Goal: Information Seeking & Learning: Learn about a topic

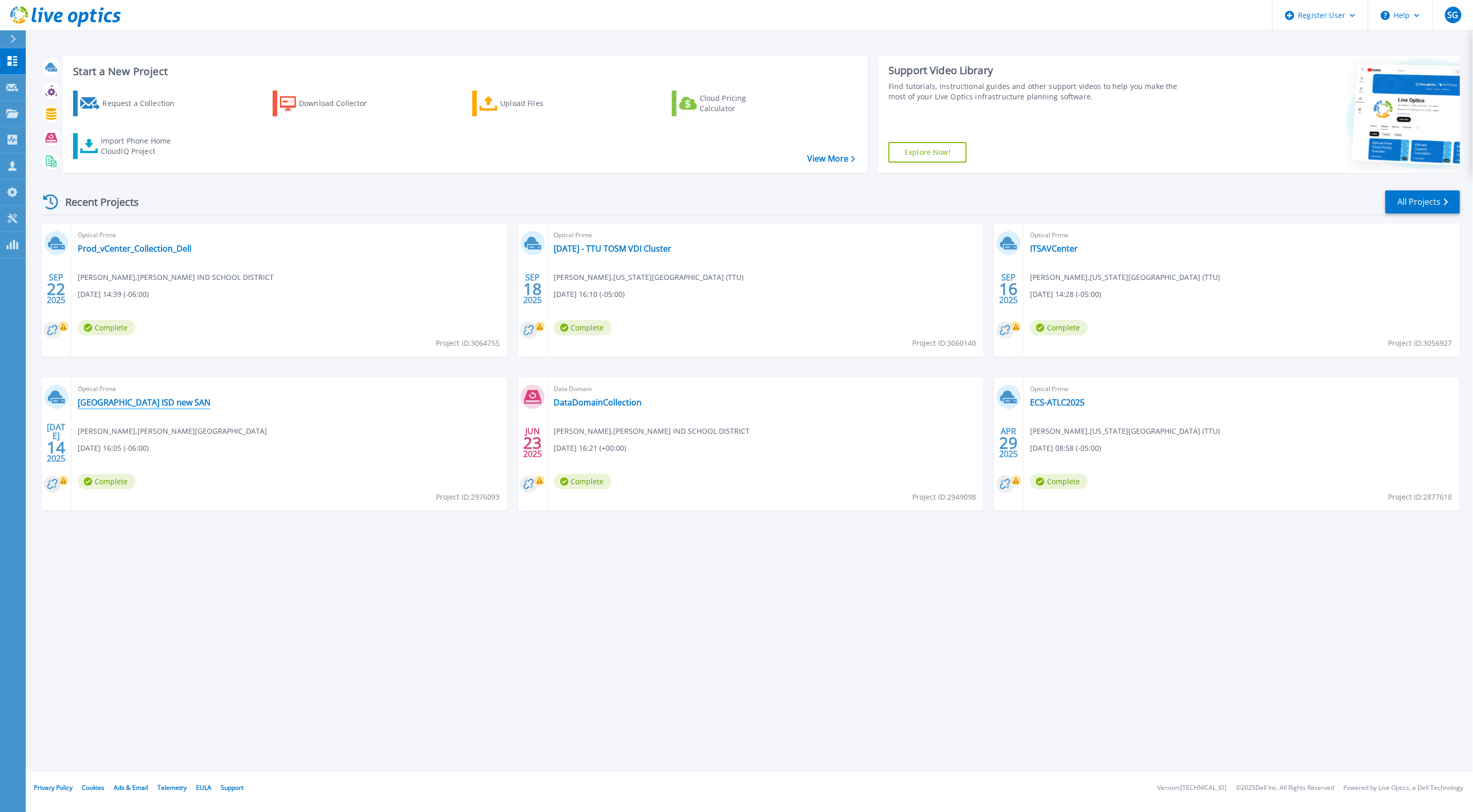
click at [129, 405] on link "[GEOGRAPHIC_DATA] ISD new SAN" at bounding box center [144, 402] width 133 height 10
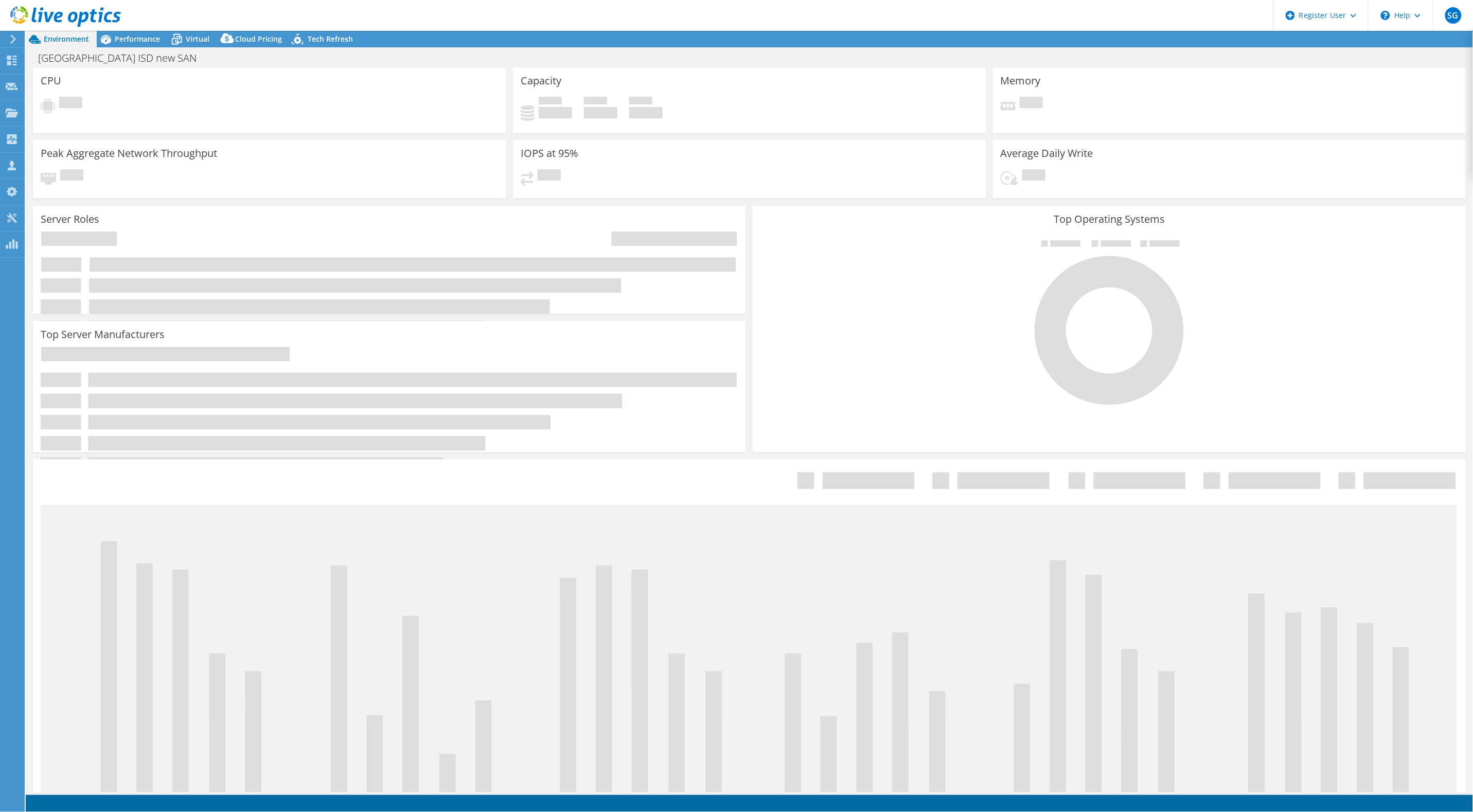
select select "USD"
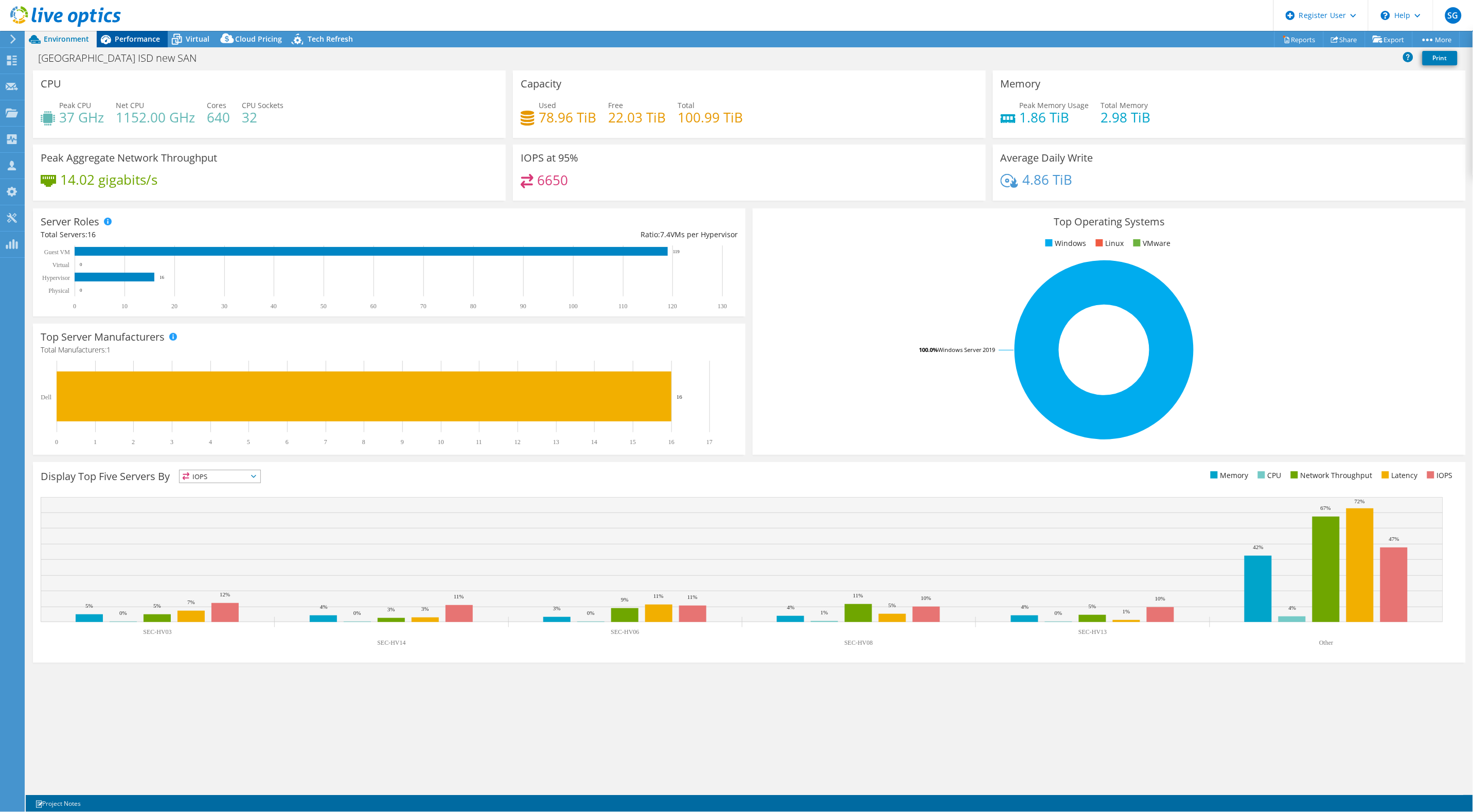
click at [131, 32] on div "Performance" at bounding box center [132, 39] width 71 height 17
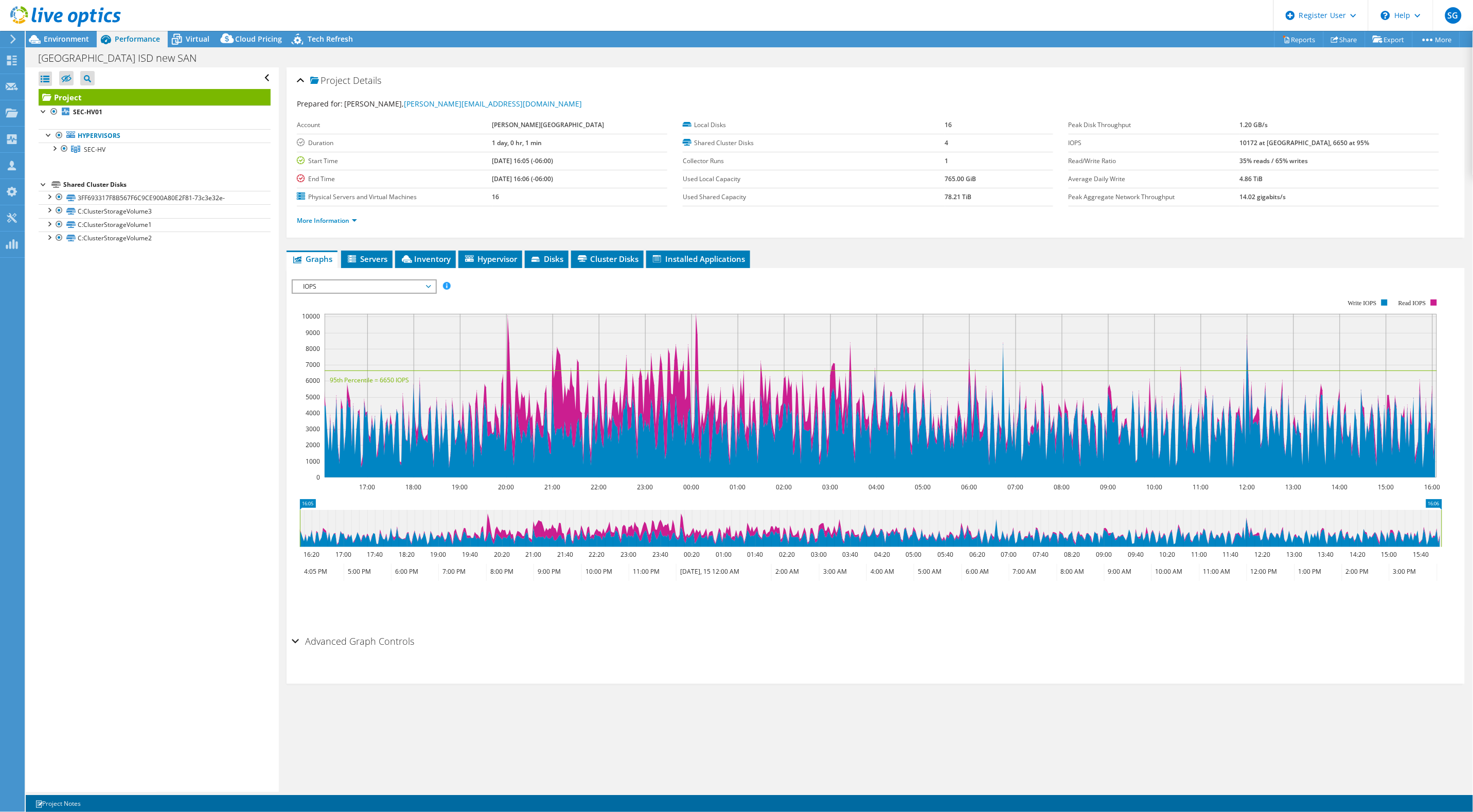
click at [430, 287] on span "IOPS" at bounding box center [363, 287] width 132 height 13
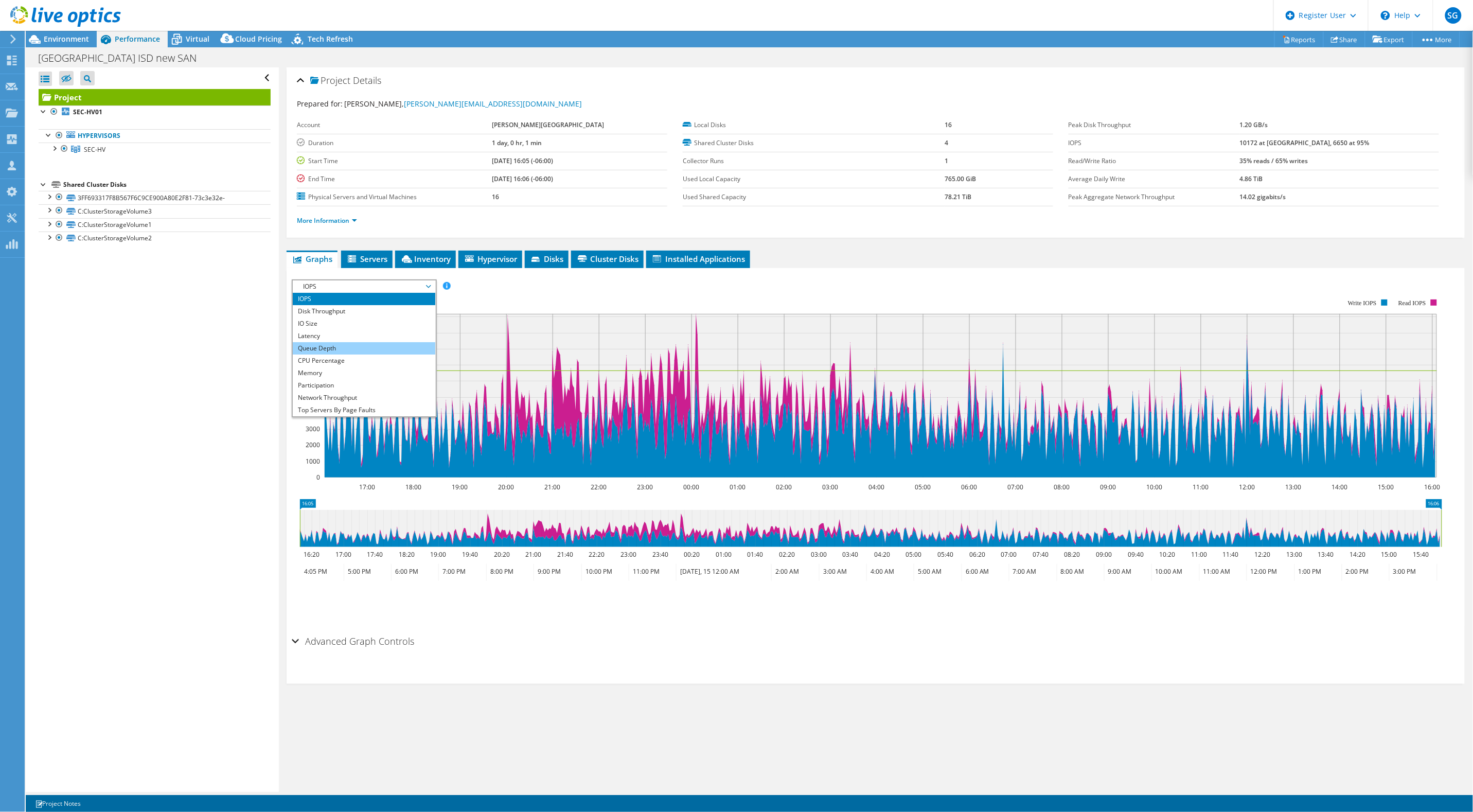
scroll to position [37, 0]
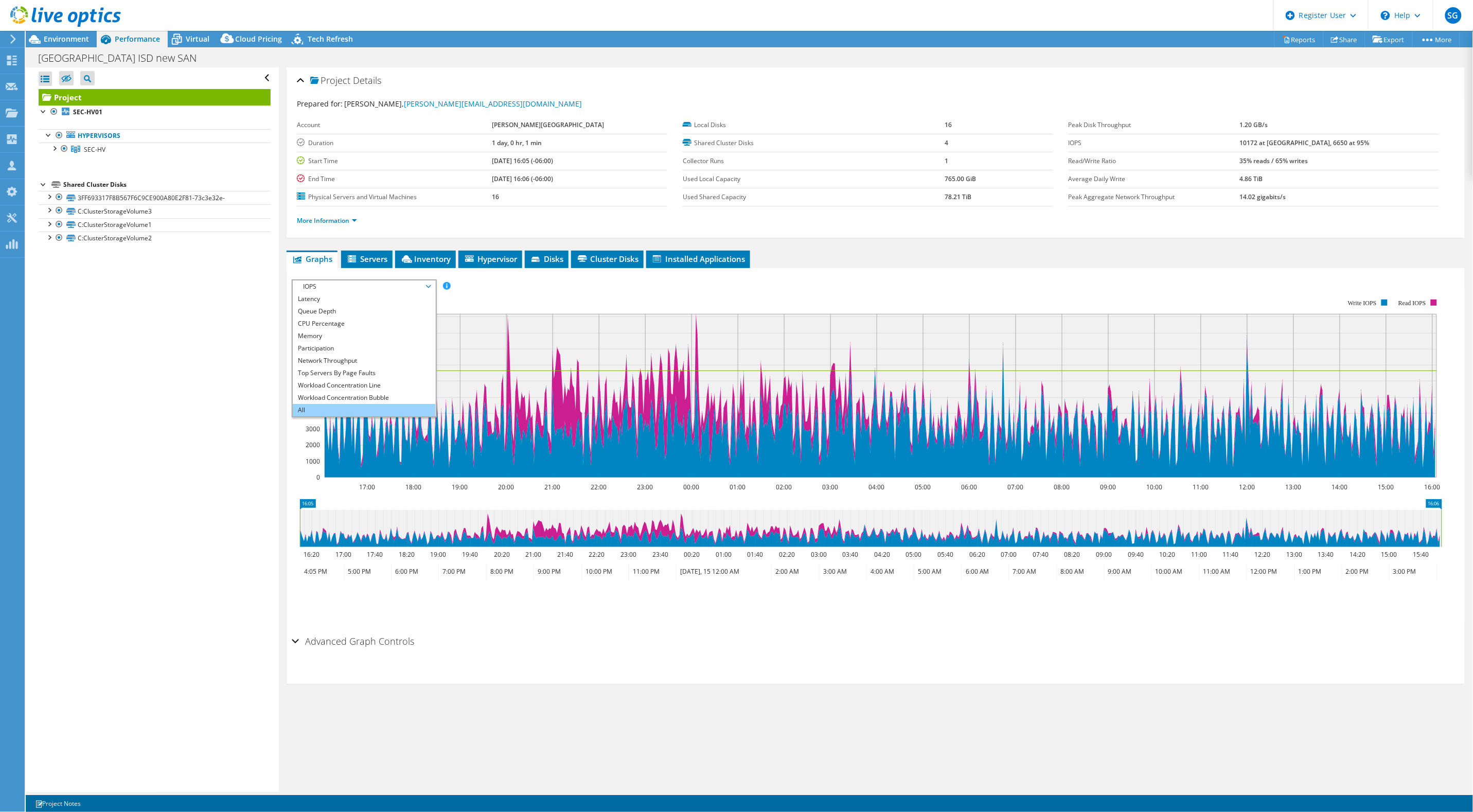
click at [356, 409] on li "All" at bounding box center [364, 410] width 143 height 13
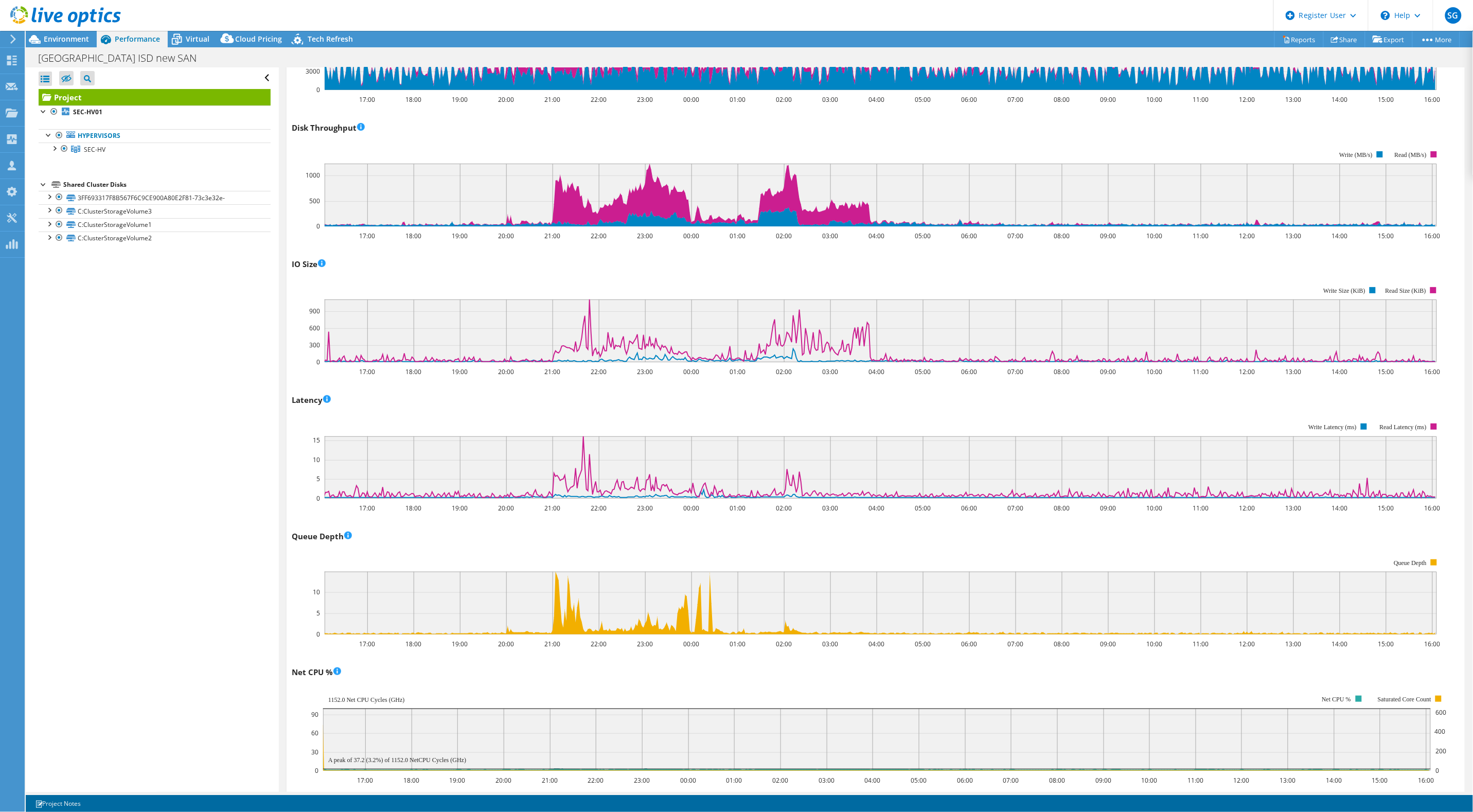
scroll to position [0, 0]
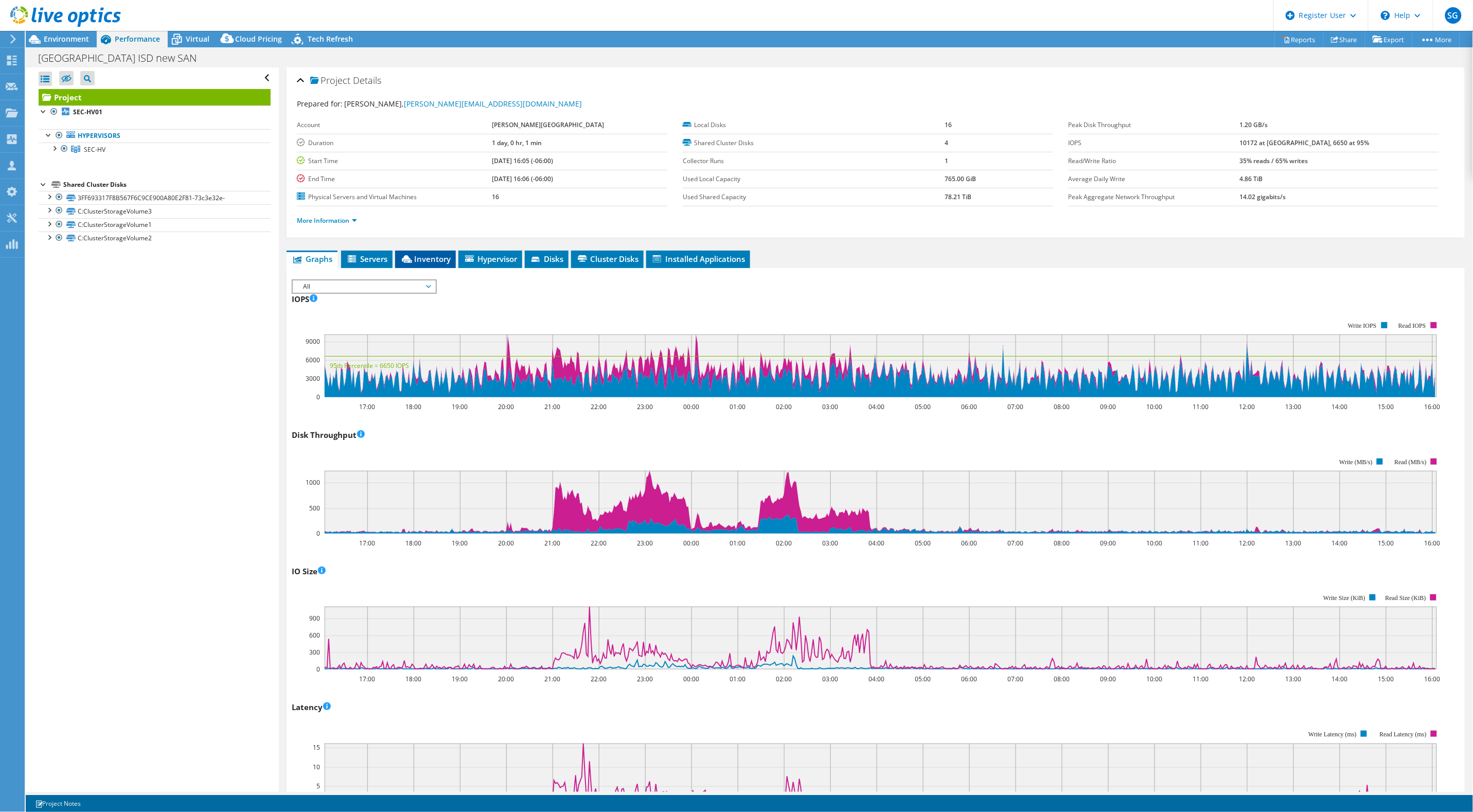
click at [441, 263] on span "Inventory" at bounding box center [426, 259] width 50 height 10
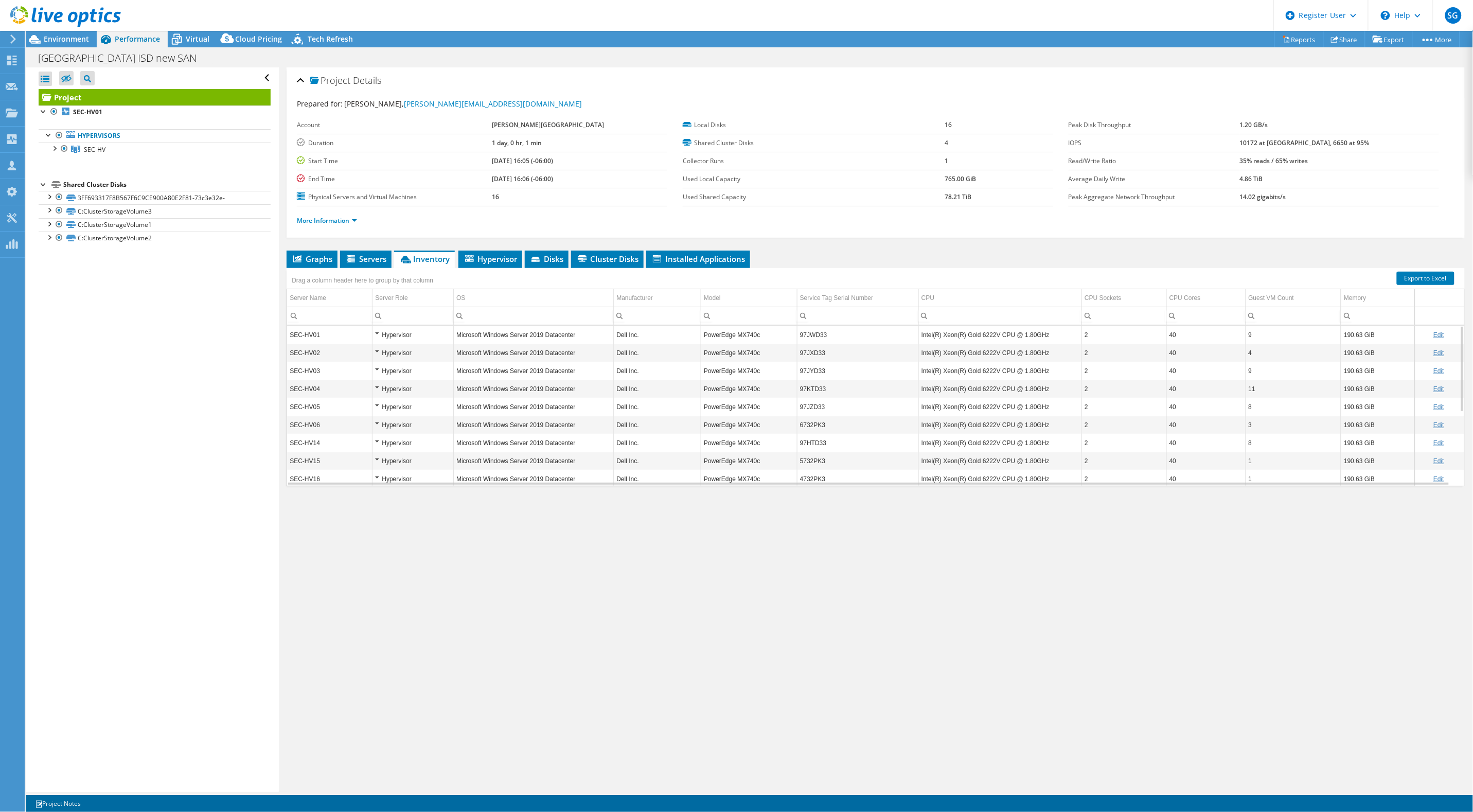
click at [970, 335] on td "Intel(R) Xeon(R) Gold 6222V CPU @ 1.80GHz" at bounding box center [999, 335] width 163 height 18
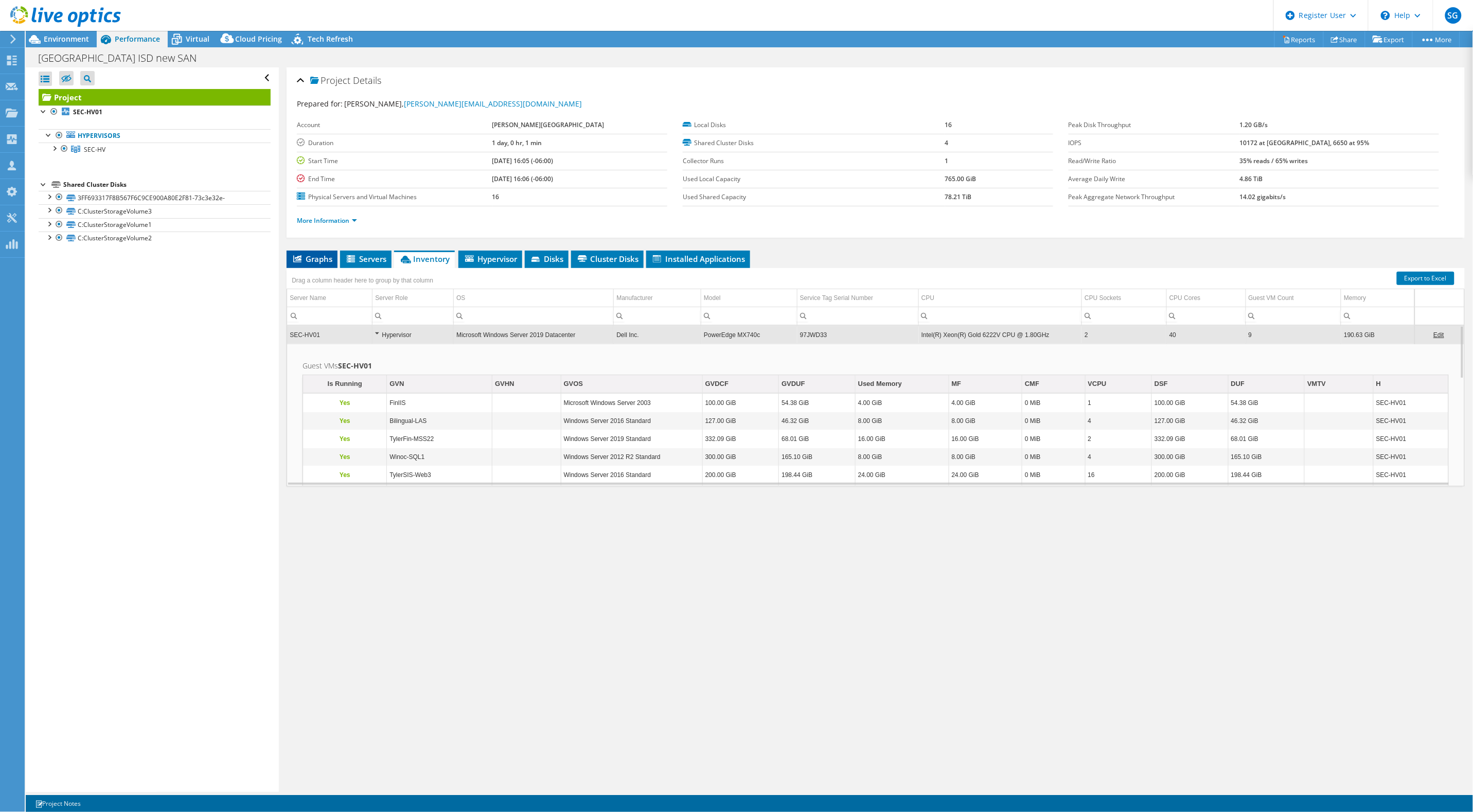
click at [307, 261] on span "Graphs" at bounding box center [312, 259] width 41 height 10
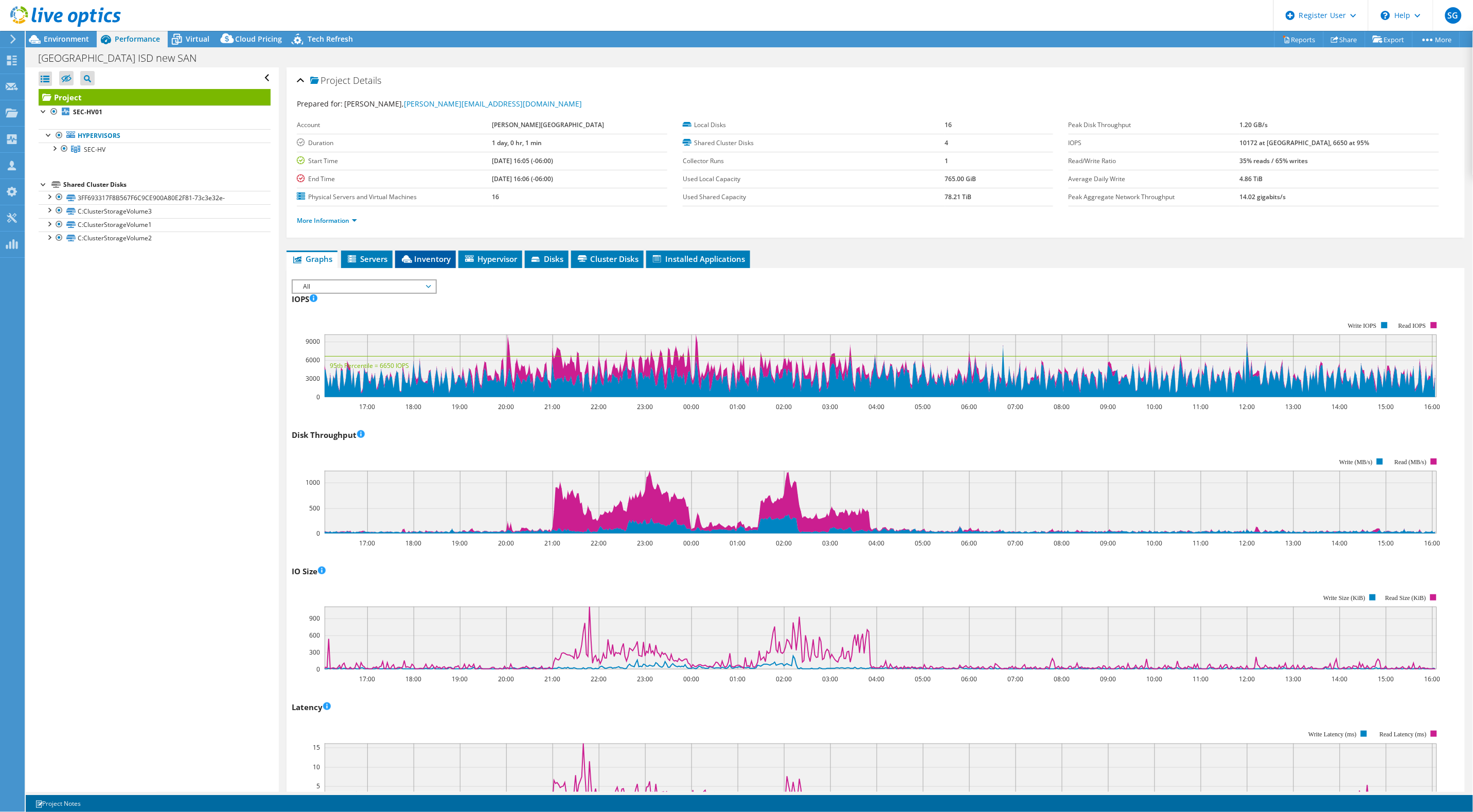
click at [433, 255] on span "Inventory" at bounding box center [426, 259] width 50 height 10
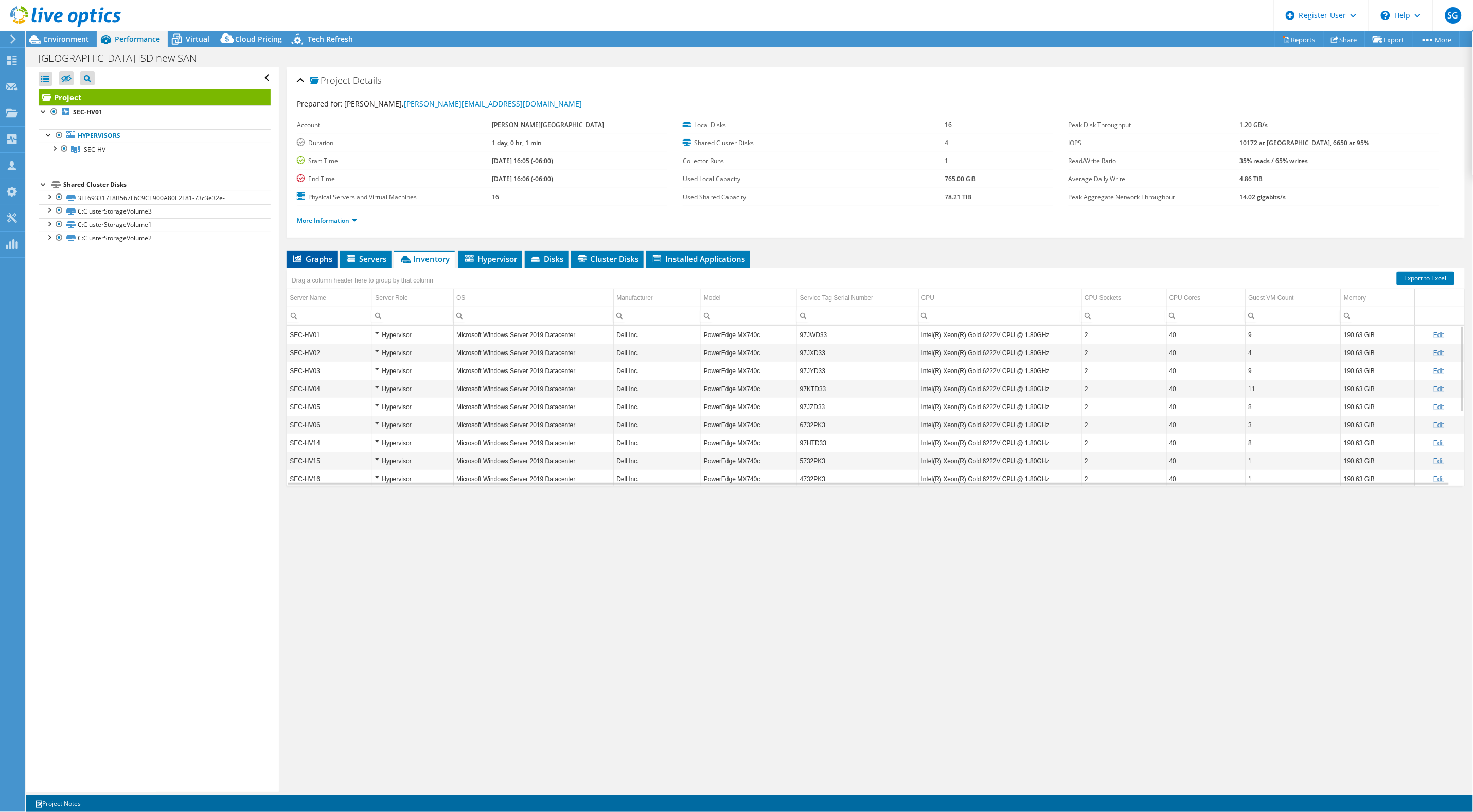
click at [318, 254] on span "Graphs" at bounding box center [312, 259] width 41 height 10
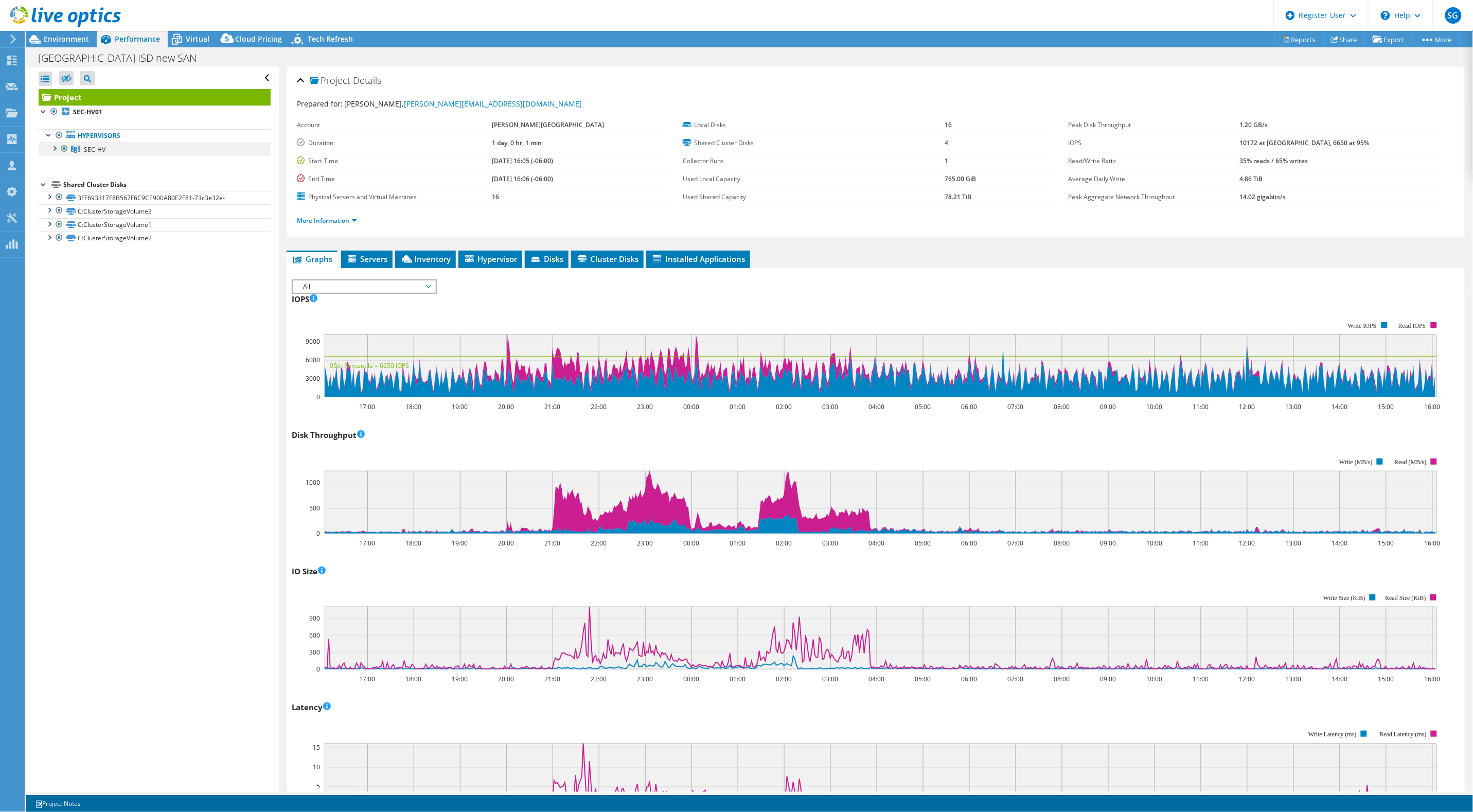
click at [52, 145] on div at bounding box center [54, 147] width 10 height 10
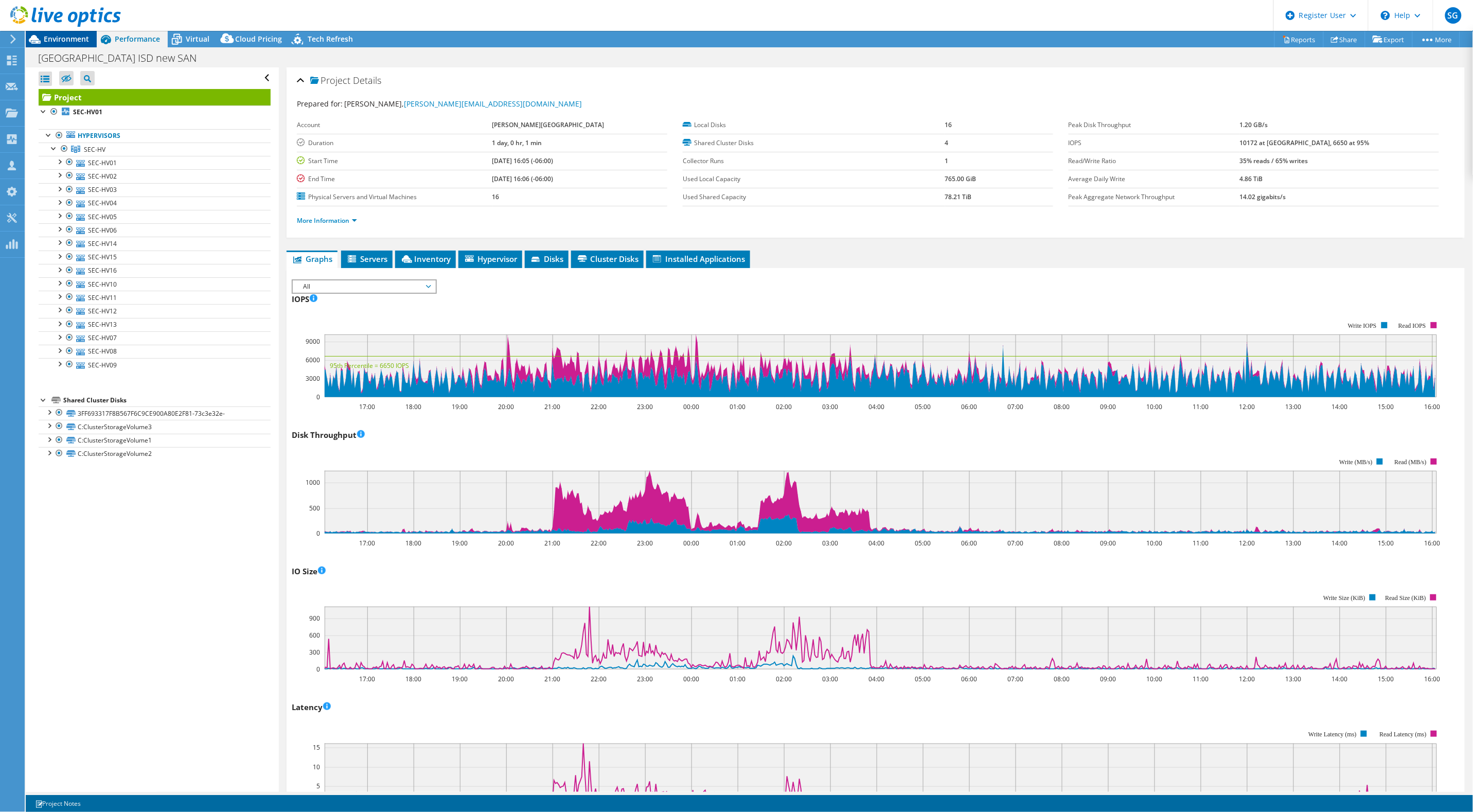
click at [66, 44] on div "Environment" at bounding box center [61, 39] width 71 height 17
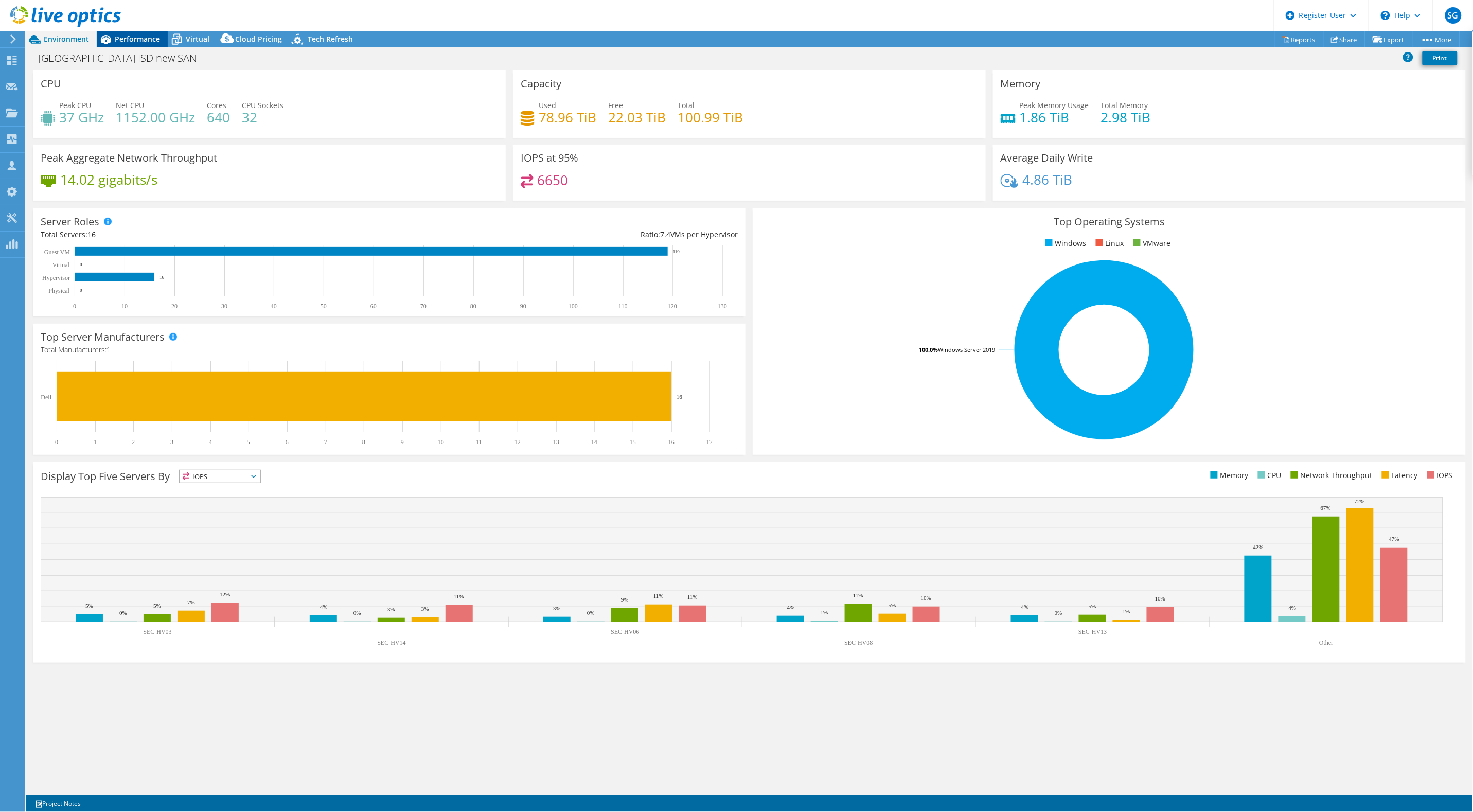
click at [133, 34] on span "Performance" at bounding box center [137, 39] width 45 height 10
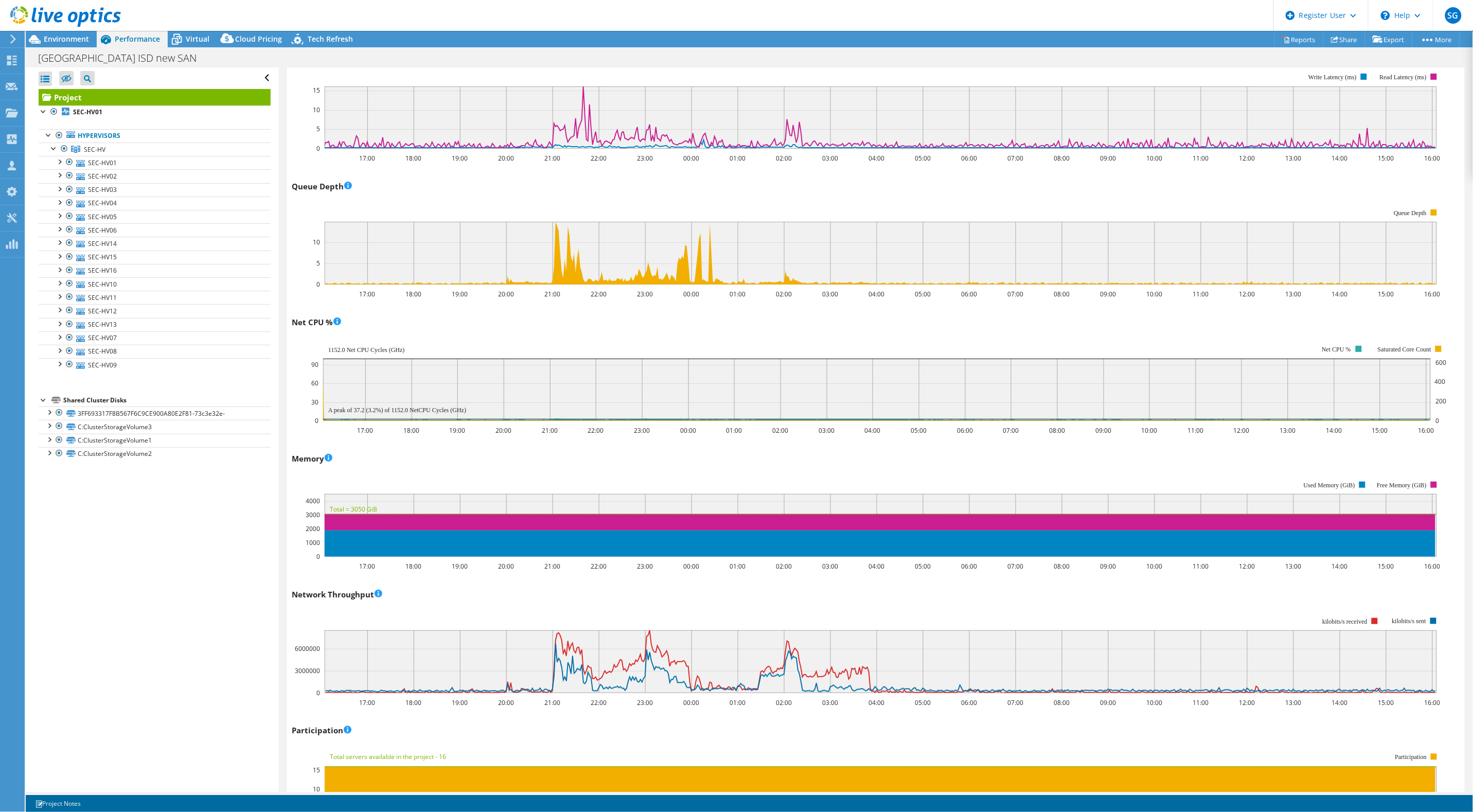
scroll to position [643, 0]
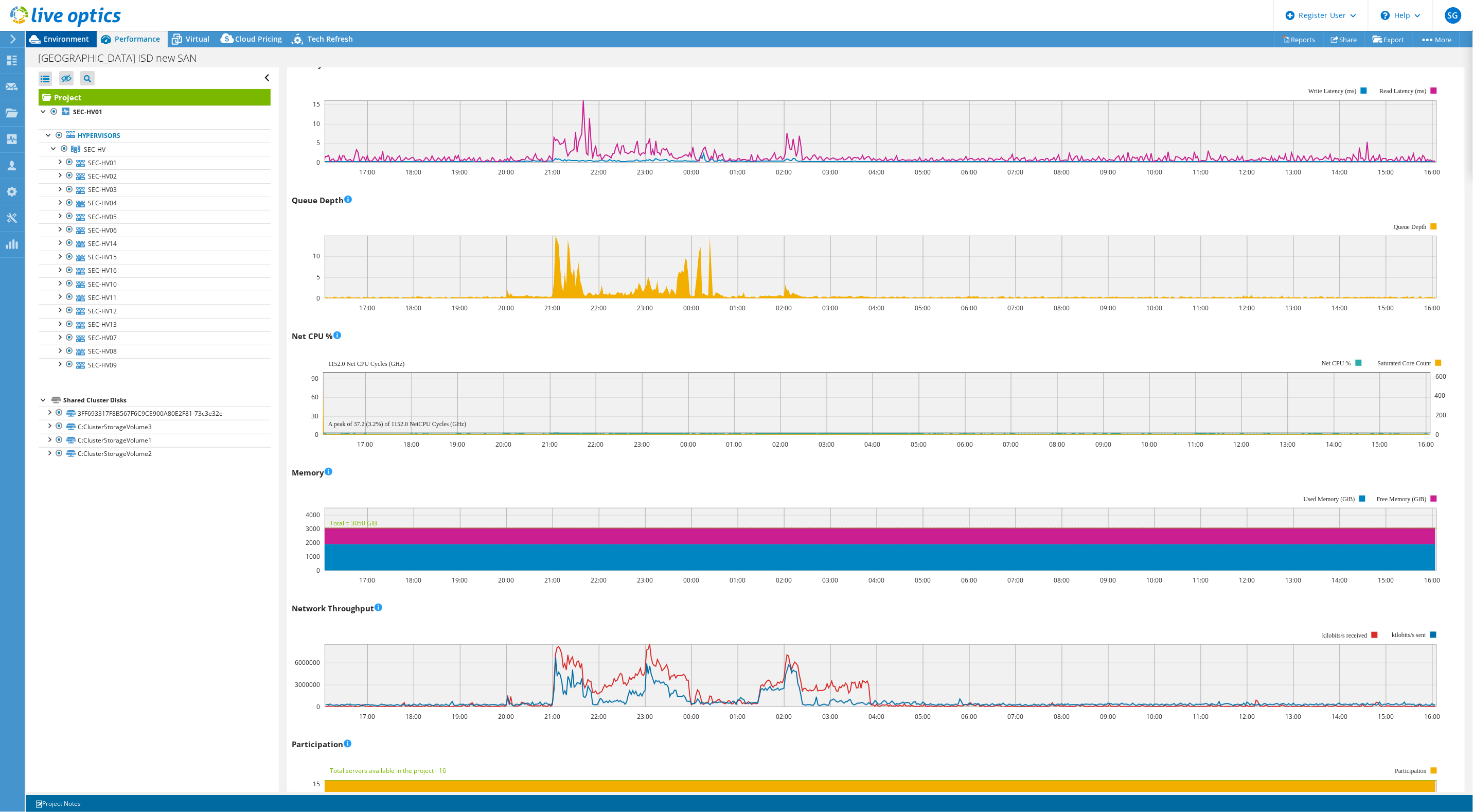
click at [85, 40] on span "Environment" at bounding box center [66, 39] width 45 height 10
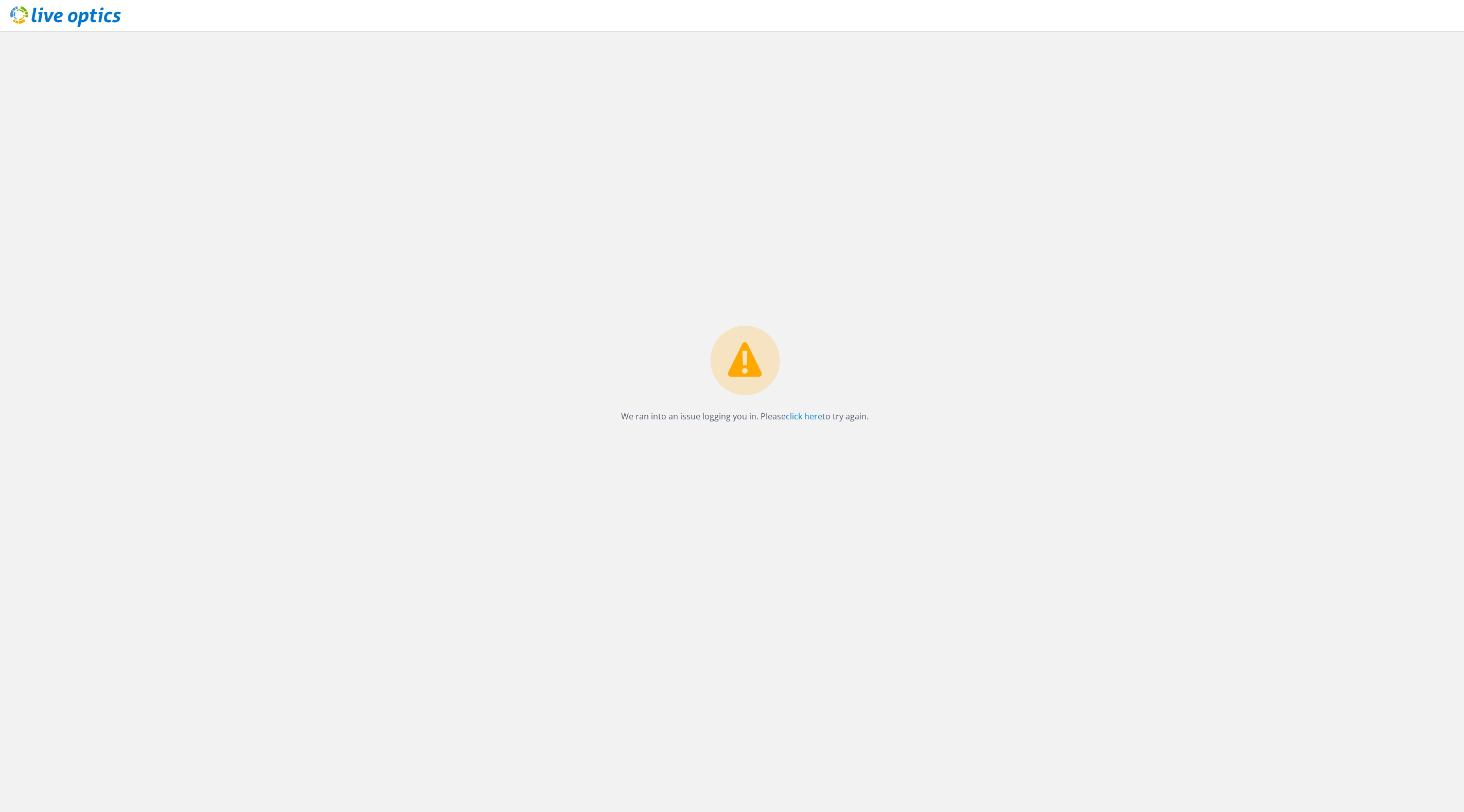
click at [1263, 370] on div "We ran into an issue logging you in. Please click here to try again." at bounding box center [745, 421] width 1438 height 781
